Goal: Task Accomplishment & Management: Use online tool/utility

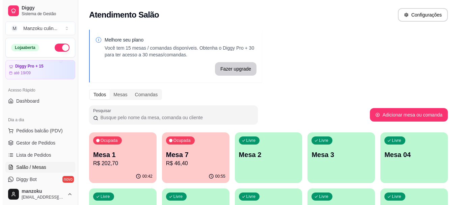
scroll to position [34, 0]
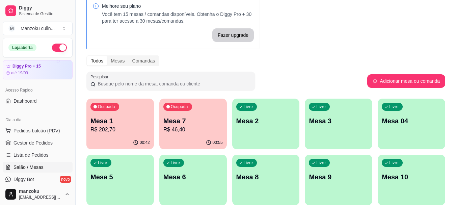
click at [265, 121] on p "Mesa 2" at bounding box center [265, 120] width 59 height 9
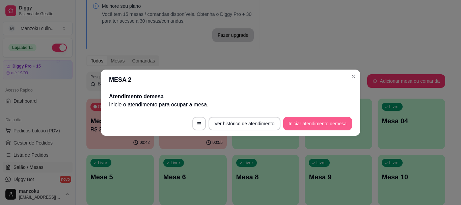
click at [328, 130] on button "Iniciar atendimento de mesa" at bounding box center [317, 124] width 69 height 14
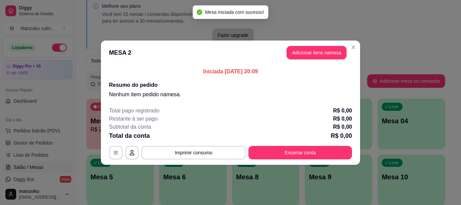
click at [304, 55] on button "Adicionar itens na mesa" at bounding box center [317, 53] width 60 height 14
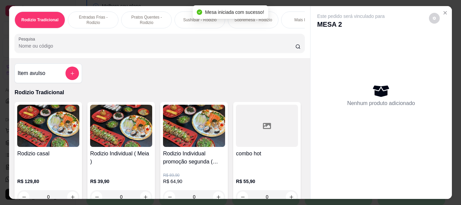
click at [108, 49] on input "Pesquisa" at bounding box center [157, 46] width 277 height 7
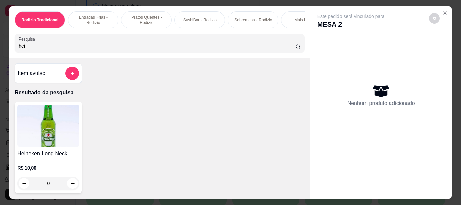
type input "hei"
click at [70, 185] on div "0" at bounding box center [48, 184] width 62 height 14
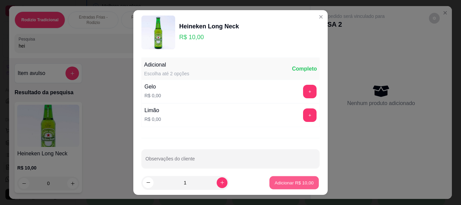
click at [290, 181] on p "Adicionar R$ 10,00" at bounding box center [294, 182] width 39 height 6
type input "1"
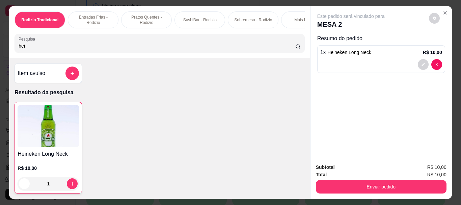
click at [93, 56] on div "Rodizio Tradicional Entradas Frias - Rodizio Pratos Quentes - Rodizio SushiBar …" at bounding box center [159, 32] width 301 height 52
click at [94, 53] on div "Pesquisa hei" at bounding box center [160, 43] width 290 height 19
click at [23, 17] on p "Rodizio Tradicional" at bounding box center [39, 19] width 37 height 5
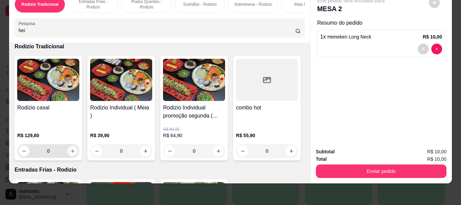
click at [72, 154] on button "increase-product-quantity" at bounding box center [73, 151] width 10 height 10
type input "1"
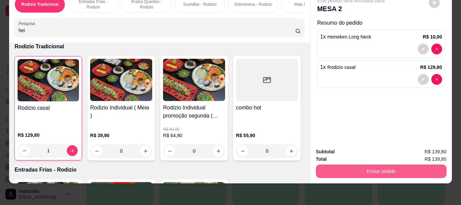
click at [368, 164] on button "Enviar pedido" at bounding box center [381, 171] width 131 height 14
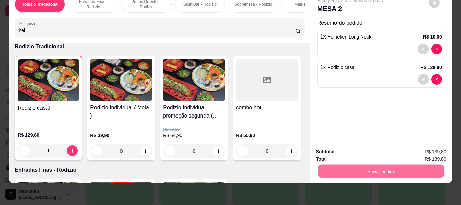
click at [372, 149] on button "Não registrar e enviar pedido" at bounding box center [359, 149] width 70 height 13
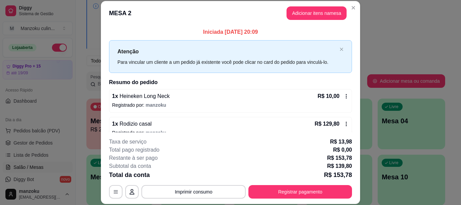
scroll to position [11, 0]
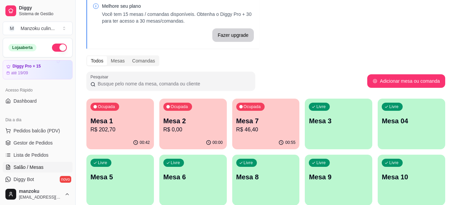
click at [453, 37] on div "Melhore seu plano Você tem 15 mesas / comandas disponíveis. Obtenha o Diggy Pro…" at bounding box center [266, 158] width 380 height 333
click at [122, 130] on p "R$ 202,70" at bounding box center [120, 130] width 58 height 8
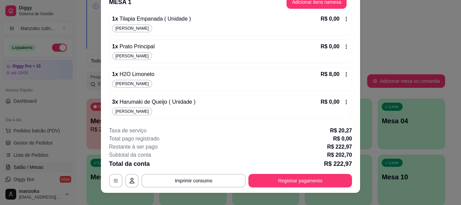
scroll to position [21, 0]
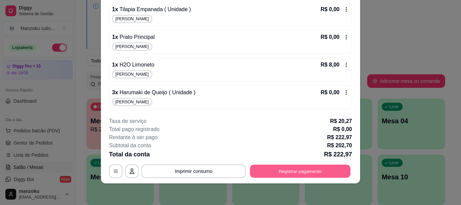
click at [283, 165] on button "Registrar pagamento" at bounding box center [300, 171] width 101 height 13
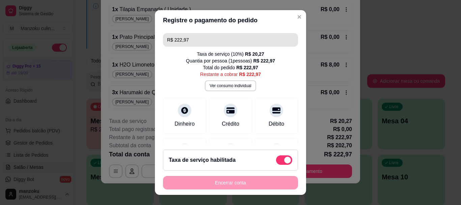
click at [204, 45] on input "R$ 222,97" at bounding box center [230, 40] width 127 height 14
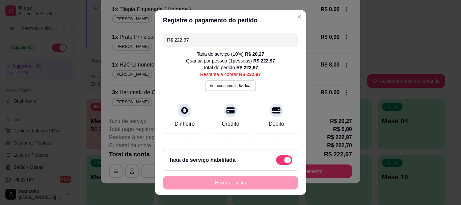
click at [204, 45] on input "R$ 222,97" at bounding box center [230, 40] width 127 height 14
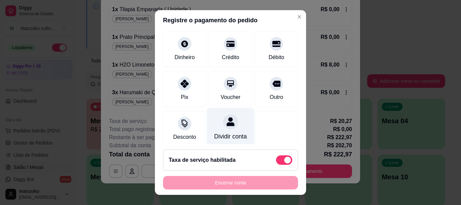
scroll to position [68, 0]
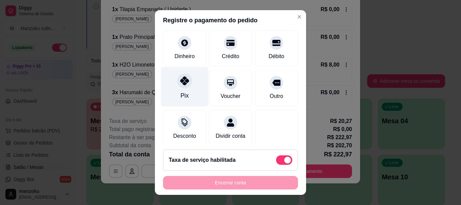
click at [184, 80] on icon at bounding box center [184, 81] width 9 height 9
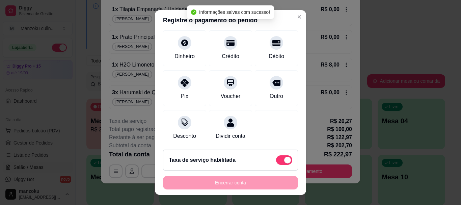
scroll to position [0, 0]
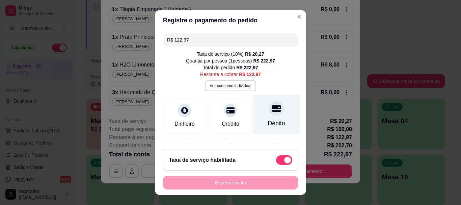
click at [271, 113] on div at bounding box center [276, 108] width 15 height 15
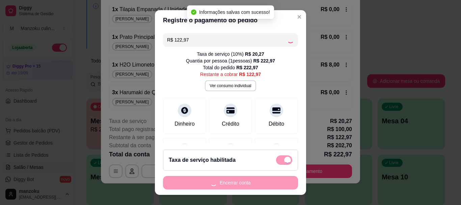
type input "R$ 0,00"
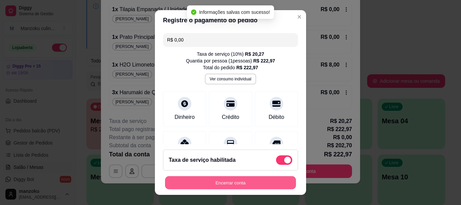
click at [260, 183] on button "Encerrar conta" at bounding box center [230, 182] width 131 height 13
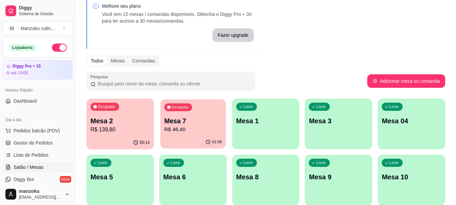
click at [202, 126] on p "R$ 46,40" at bounding box center [193, 130] width 58 height 8
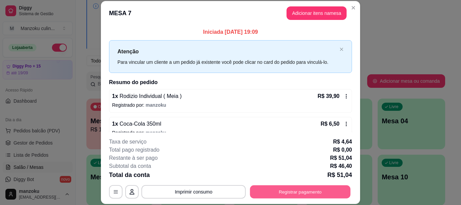
click at [307, 191] on button "Registrar pagamento" at bounding box center [300, 191] width 101 height 13
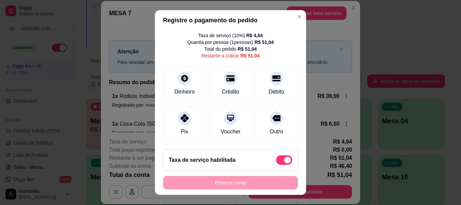
scroll to position [34, 0]
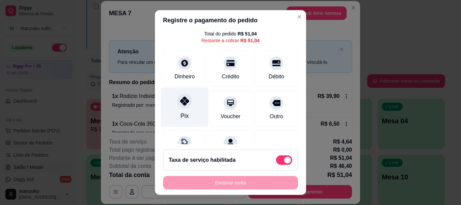
click at [188, 108] on div "Pix" at bounding box center [185, 106] width 48 height 39
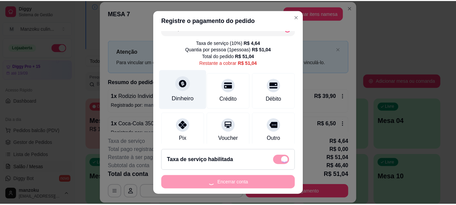
scroll to position [0, 0]
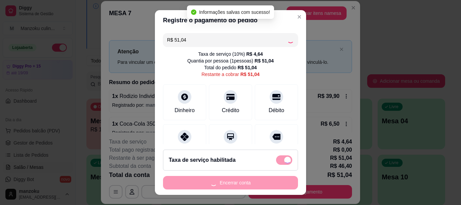
type input "R$ 0,00"
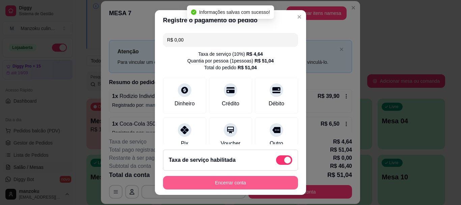
click at [237, 181] on button "Encerrar conta" at bounding box center [230, 183] width 135 height 14
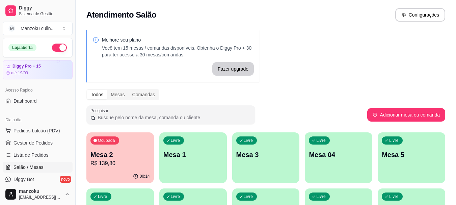
scroll to position [68, 0]
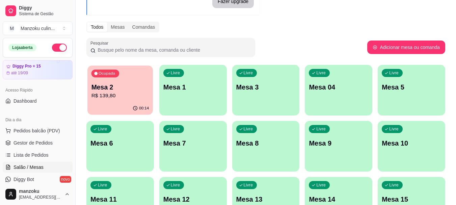
click at [143, 94] on p "R$ 139,80" at bounding box center [120, 96] width 58 height 8
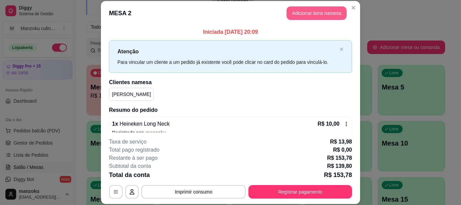
click at [328, 8] on button "Adicionar itens na mesa" at bounding box center [317, 13] width 60 height 14
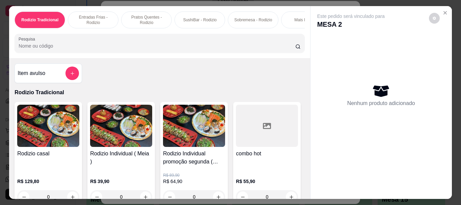
click at [170, 46] on input "Pesquisa" at bounding box center [157, 46] width 277 height 7
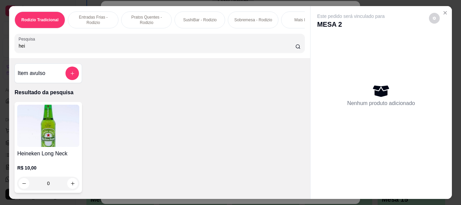
type input "hei"
click at [71, 186] on div "0" at bounding box center [48, 184] width 62 height 14
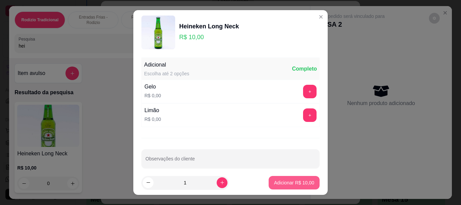
click at [287, 179] on p "Adicionar R$ 10,00" at bounding box center [294, 182] width 40 height 7
type input "1"
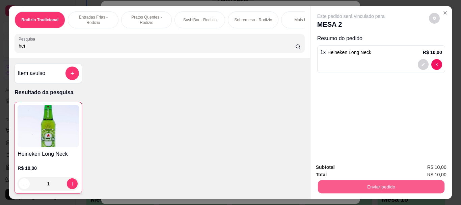
click at [381, 182] on button "Enviar pedido" at bounding box center [381, 186] width 127 height 13
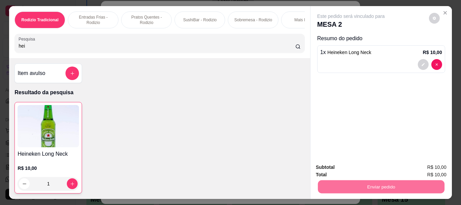
click at [377, 163] on button "Não registrar e enviar pedido" at bounding box center [359, 167] width 70 height 13
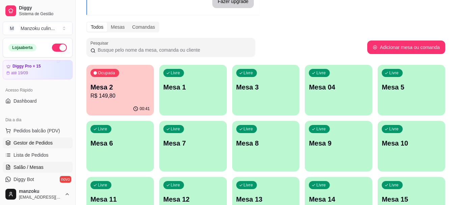
click at [40, 146] on link "Gestor de Pedidos" at bounding box center [38, 142] width 70 height 11
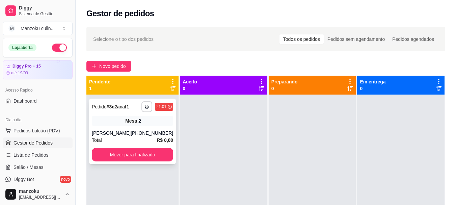
click at [145, 130] on div "[PHONE_NUMBER]" at bounding box center [152, 133] width 43 height 7
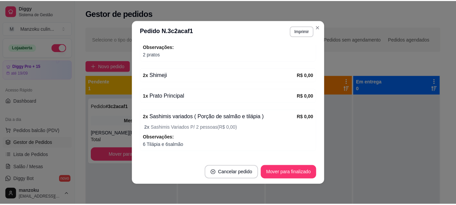
scroll to position [104, 0]
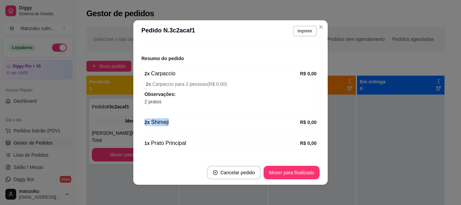
drag, startPoint x: 134, startPoint y: 121, endPoint x: 202, endPoint y: 128, distance: 68.6
click at [202, 128] on div "feito há 15 minutos Número da Mesa 2 Tipo Mesa Horário do pedido [DATE] 21:01 S…" at bounding box center [230, 101] width 194 height 118
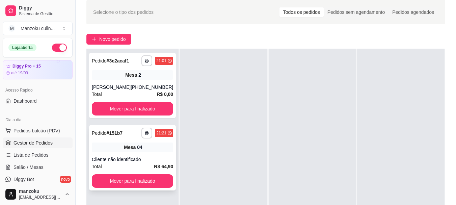
scroll to position [68, 0]
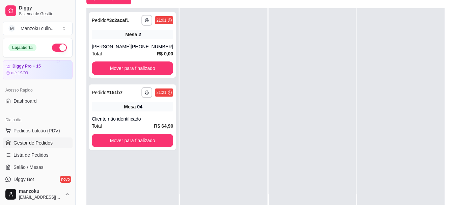
click at [454, 101] on div "**********" at bounding box center [266, 88] width 380 height 266
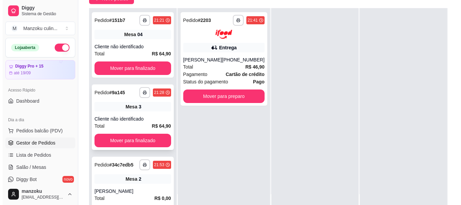
scroll to position [19, 0]
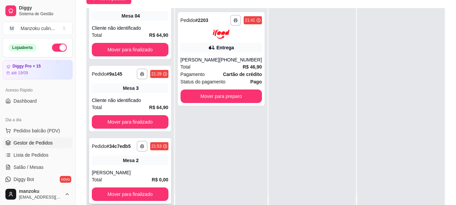
click at [145, 163] on div "Mesa 2" at bounding box center [130, 160] width 77 height 9
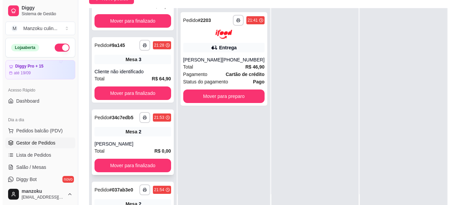
scroll to position [91, 0]
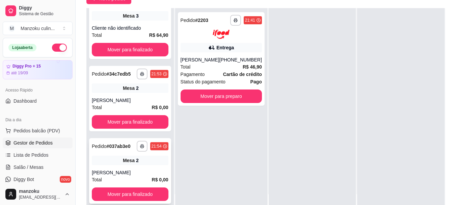
click at [143, 171] on div "[PERSON_NAME]" at bounding box center [130, 172] width 77 height 7
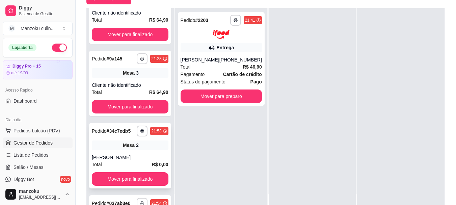
scroll to position [0, 0]
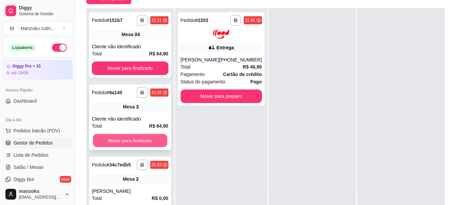
click at [144, 140] on button "Mover para finalizado" at bounding box center [130, 140] width 74 height 13
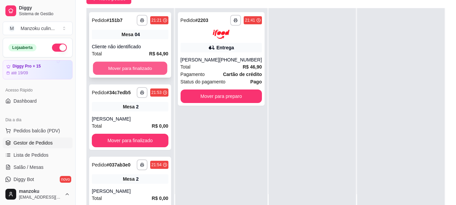
click at [126, 62] on button "Mover para finalizado" at bounding box center [130, 68] width 74 height 13
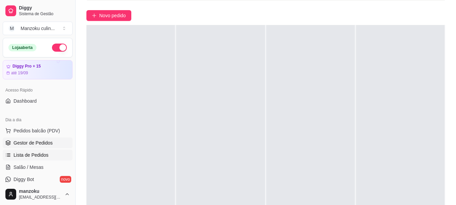
scroll to position [34, 0]
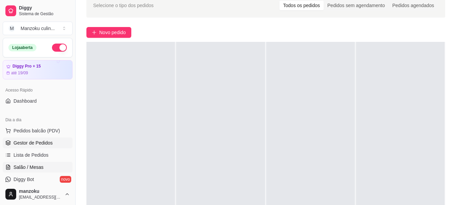
click at [34, 164] on span "Salão / Mesas" at bounding box center [29, 167] width 30 height 7
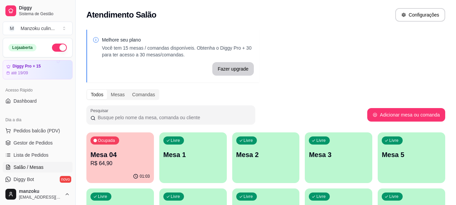
click at [136, 155] on p "Mesa 04" at bounding box center [119, 154] width 59 height 9
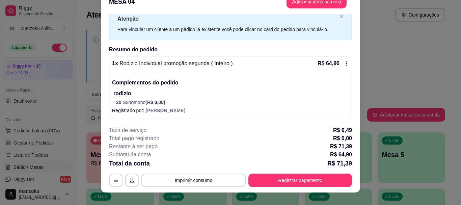
scroll to position [21, 0]
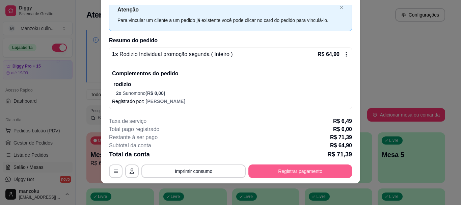
click at [318, 172] on button "Registrar pagamento" at bounding box center [300, 171] width 104 height 14
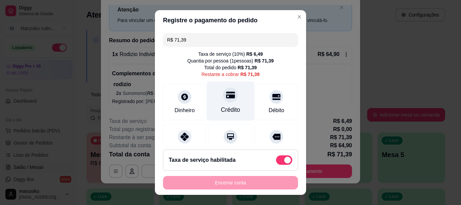
click at [220, 103] on div "Crédito" at bounding box center [231, 100] width 48 height 39
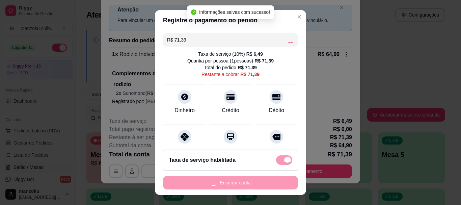
type input "R$ 0,00"
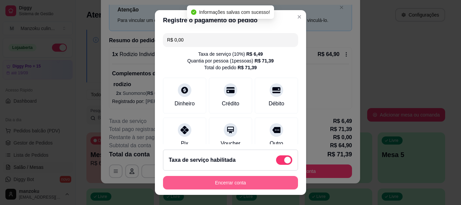
click at [228, 182] on button "Encerrar conta" at bounding box center [230, 183] width 135 height 14
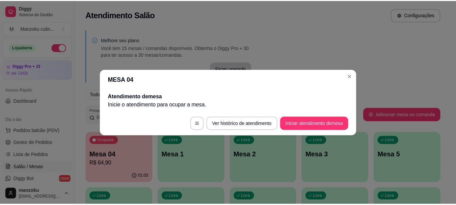
scroll to position [0, 0]
